Goal: Information Seeking & Learning: Learn about a topic

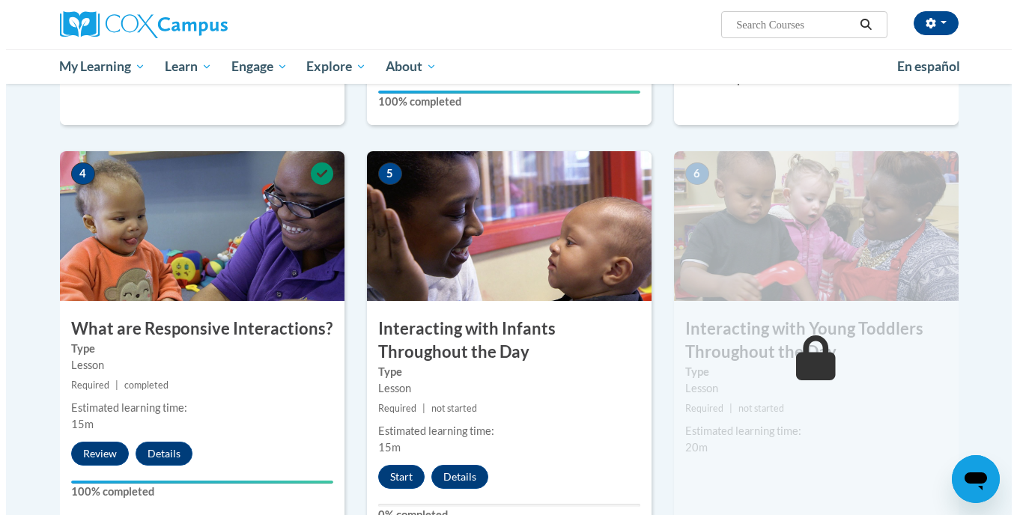
scroll to position [618, 0]
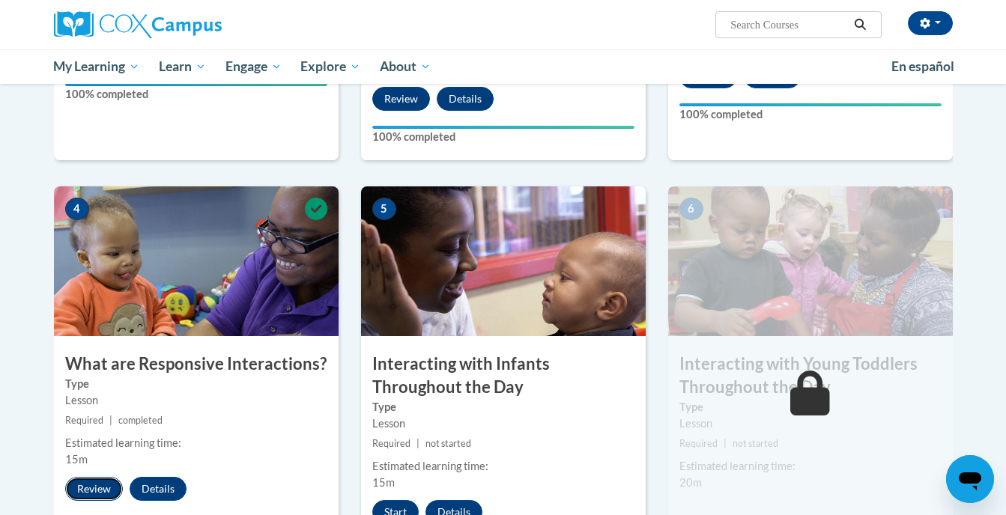
click at [93, 477] on button "Review" at bounding box center [94, 489] width 58 height 24
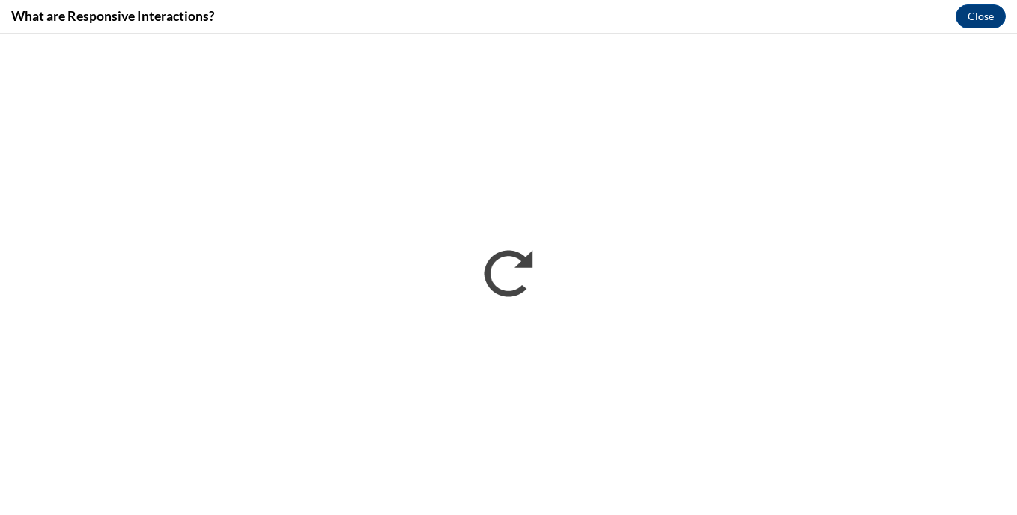
scroll to position [0, 0]
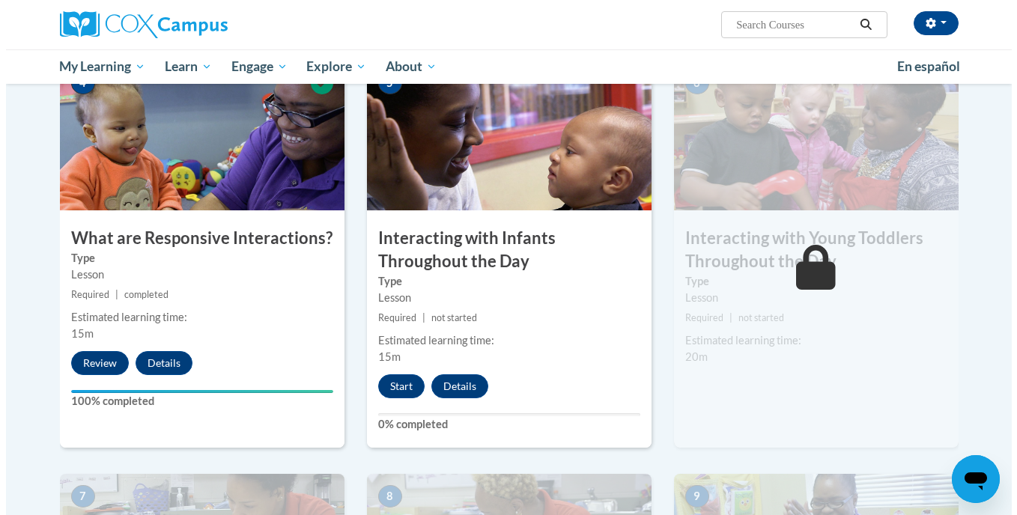
scroll to position [747, 0]
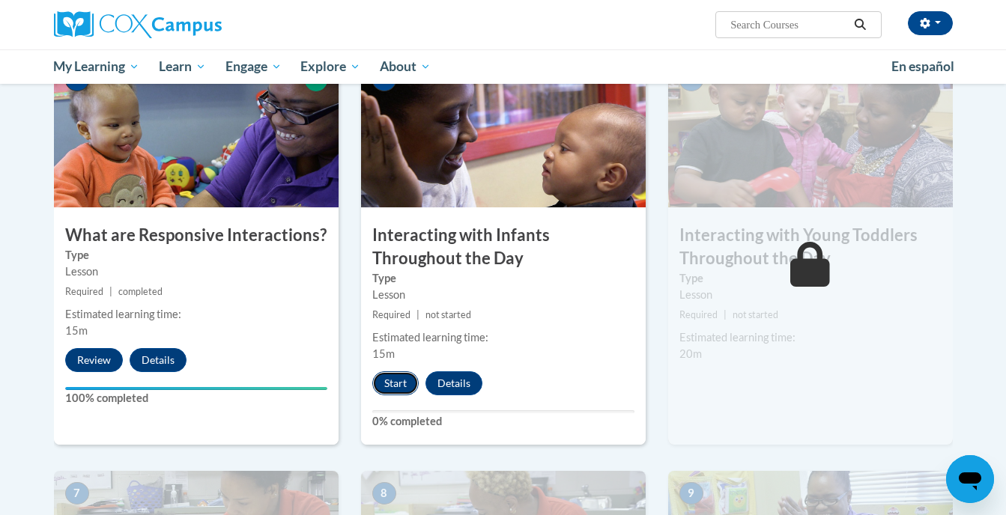
click at [402, 372] on button "Start" at bounding box center [395, 384] width 46 height 24
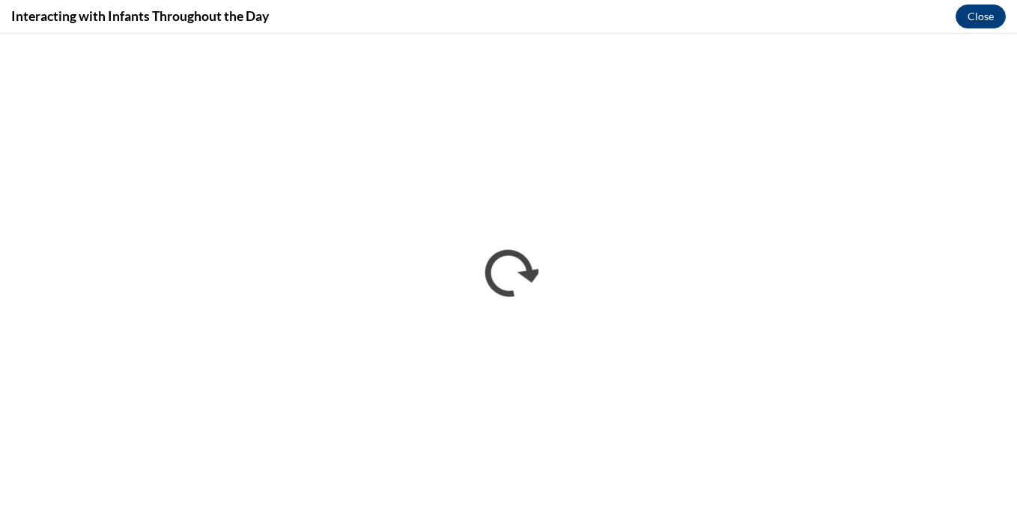
scroll to position [0, 0]
